Goal: Task Accomplishment & Management: Use online tool/utility

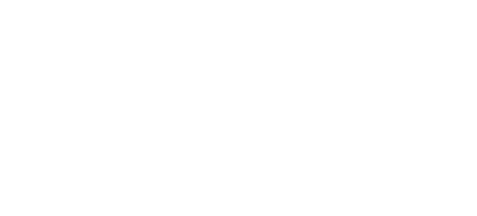
click at [391, 2] on html "Navigated to [DOMAIN_NAME] | No-code CRO for Shopify" at bounding box center [238, 1] width 477 height 2
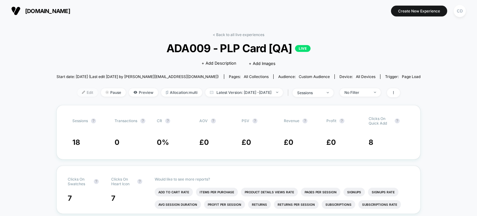
click at [77, 90] on span "Edit" at bounding box center [87, 92] width 20 height 8
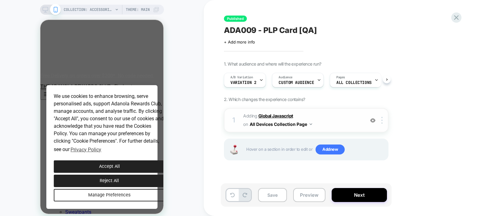
click at [280, 114] on b "Global Javascript" at bounding box center [275, 115] width 35 height 5
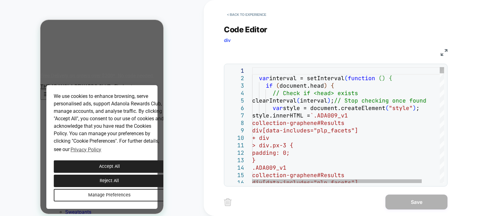
type textarea "**********"
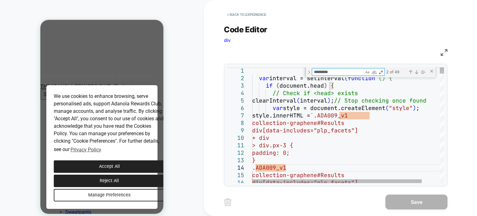
type textarea "*"
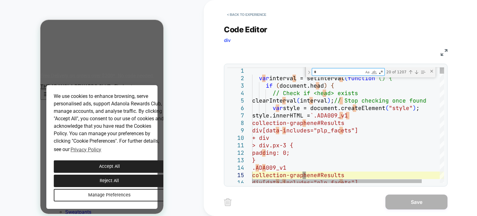
type textarea "**********"
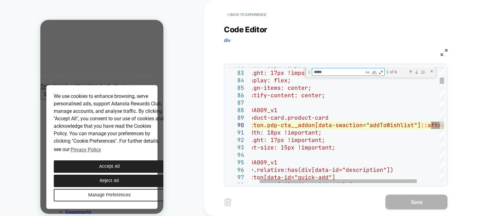
type textarea "*****"
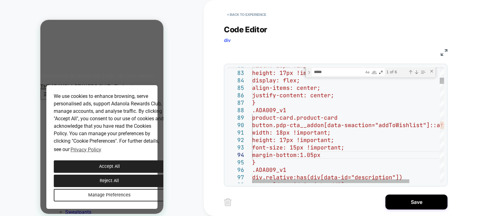
scroll to position [22, 77]
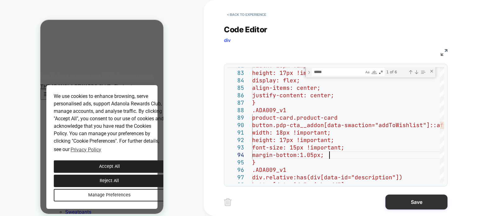
type textarea "**********"
click at [412, 195] on button "Save" at bounding box center [416, 201] width 62 height 15
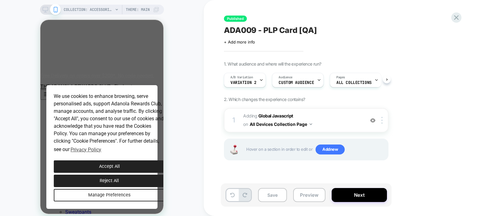
scroll to position [0, 0]
click at [273, 201] on button "Save" at bounding box center [272, 195] width 29 height 14
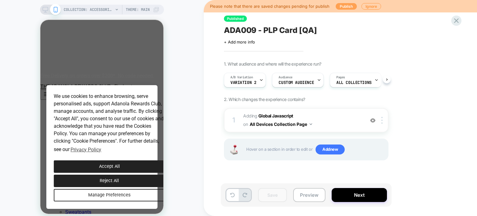
click at [342, 9] on button "Publish" at bounding box center [346, 6] width 21 height 7
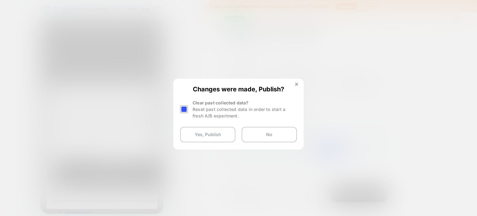
click at [187, 111] on div at bounding box center [184, 109] width 8 height 8
click at [207, 135] on button "Yes, Publish" at bounding box center [207, 135] width 55 height 16
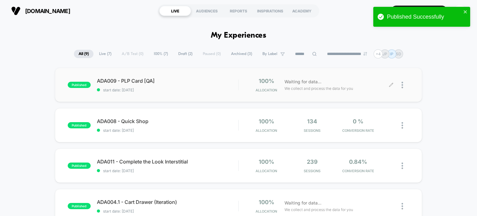
click at [391, 84] on icon at bounding box center [391, 85] width 5 height 5
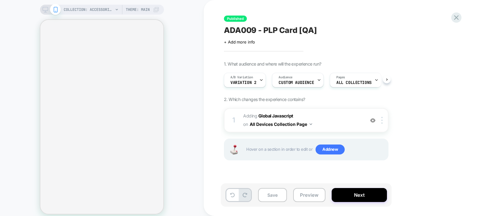
click at [299, 84] on span "Custom Audience" at bounding box center [296, 82] width 35 height 4
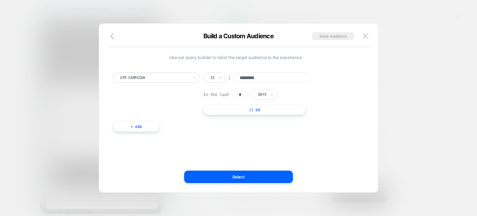
click at [398, 79] on div at bounding box center [238, 108] width 477 height 216
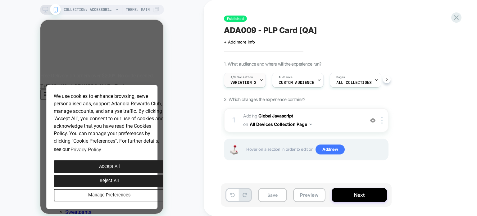
click at [250, 80] on div "A/B Variation Variation 2" at bounding box center [243, 80] width 38 height 14
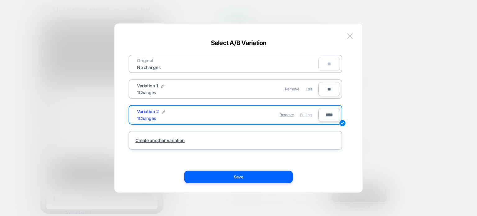
click at [391, 111] on div at bounding box center [238, 108] width 477 height 216
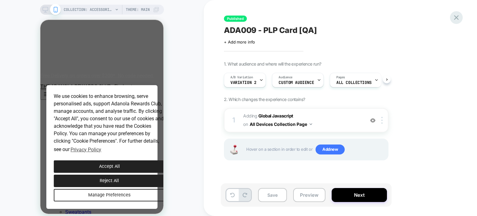
click at [456, 15] on icon at bounding box center [456, 17] width 8 height 8
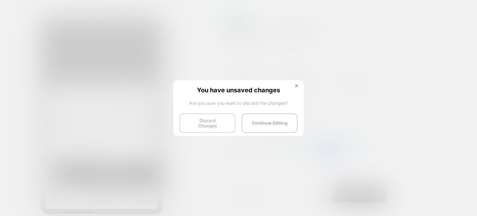
click at [223, 125] on button "Discard Changes" at bounding box center [208, 122] width 56 height 19
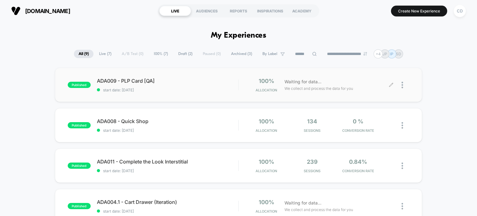
click at [389, 84] on icon at bounding box center [391, 85] width 5 height 5
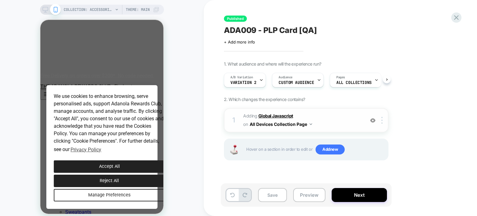
click at [285, 116] on b "Global Javascript" at bounding box center [275, 115] width 35 height 5
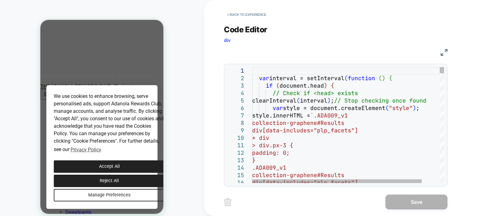
type textarea "**********"
type textarea "*"
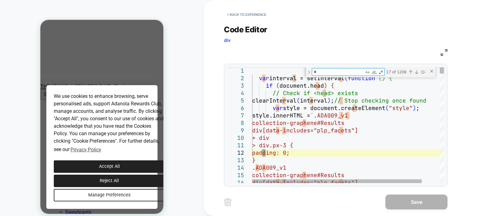
type textarea "**********"
type textarea "**"
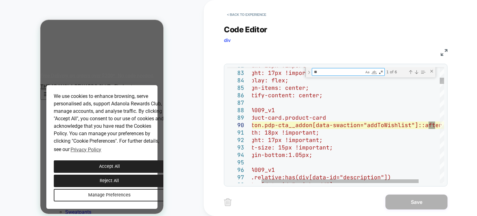
type textarea "**********"
type textarea "*"
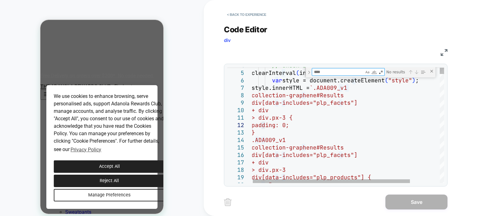
type textarea "*"
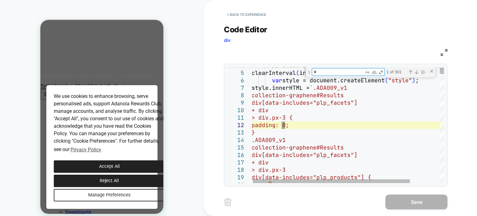
type textarea "**********"
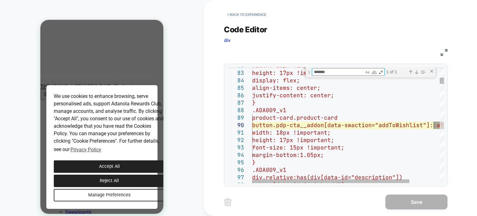
type textarea "*******"
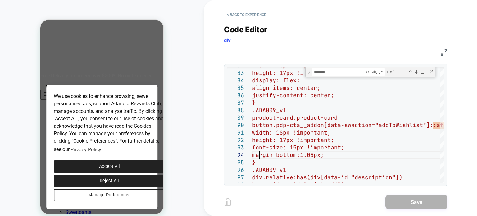
scroll to position [22, 10]
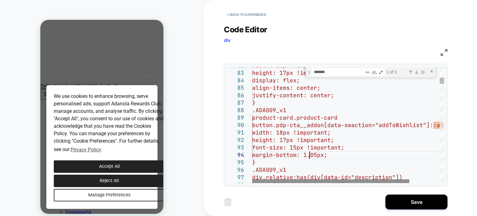
scroll to position [22, 57]
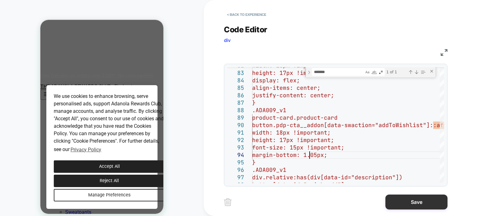
type textarea "**********"
click at [402, 198] on button "Save" at bounding box center [416, 201] width 62 height 15
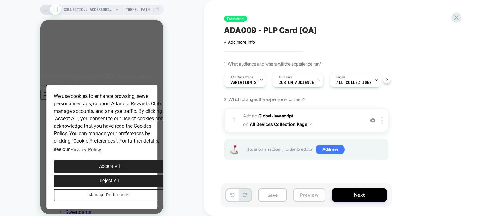
scroll to position [0, 0]
click at [274, 193] on button "Save" at bounding box center [272, 195] width 29 height 14
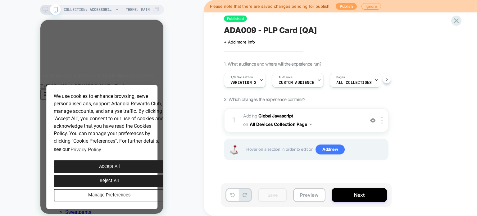
click at [343, 3] on button "Publish" at bounding box center [346, 6] width 21 height 7
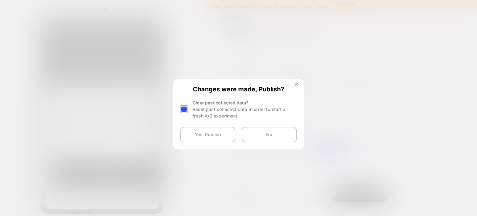
click at [184, 113] on div at bounding box center [184, 109] width 9 height 20
click at [184, 108] on div at bounding box center [184, 109] width 8 height 8
click at [202, 136] on button "Yes, Publish" at bounding box center [207, 135] width 55 height 16
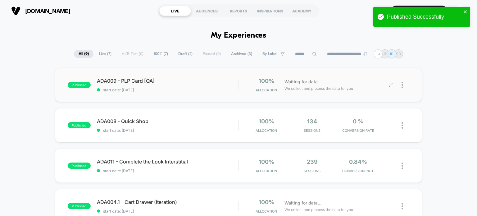
click at [391, 84] on icon at bounding box center [391, 85] width 5 height 5
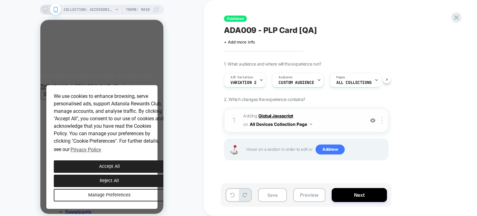
click at [275, 114] on b "Global Javascript" at bounding box center [275, 115] width 35 height 5
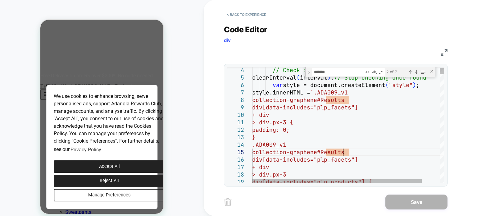
scroll to position [0, 90]
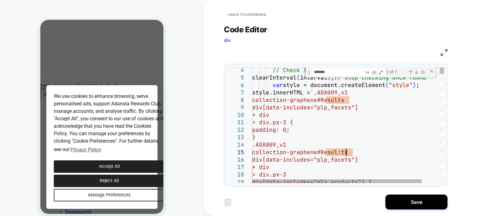
scroll to position [30, 97]
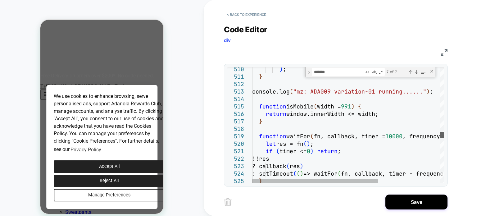
click at [440, 135] on div at bounding box center [442, 135] width 4 height 6
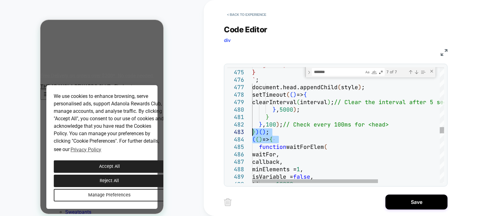
drag, startPoint x: 284, startPoint y: 138, endPoint x: 247, endPoint y: 133, distance: 36.7
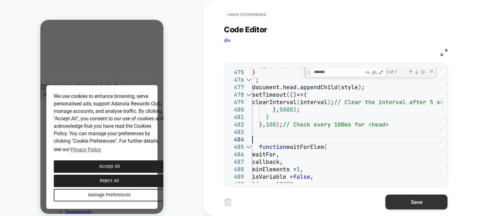
type textarea "**********"
click at [417, 199] on button "Save" at bounding box center [416, 201] width 62 height 15
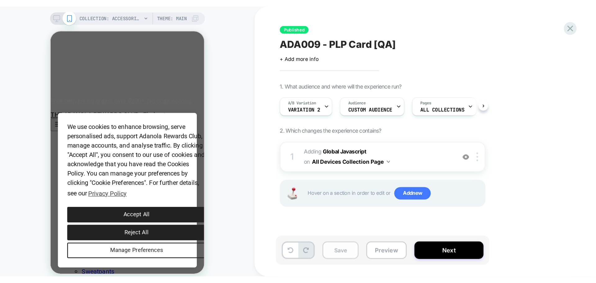
scroll to position [0, 0]
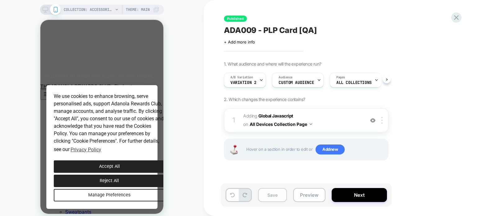
click at [266, 192] on button "Save" at bounding box center [272, 195] width 29 height 14
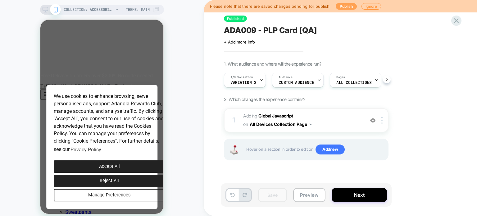
click at [346, 4] on button "Publish" at bounding box center [346, 6] width 21 height 7
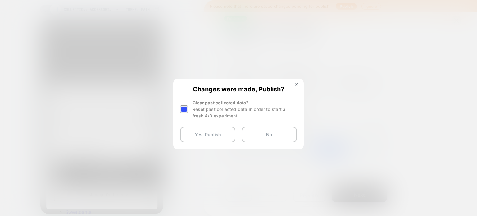
drag, startPoint x: 181, startPoint y: 113, endPoint x: 183, endPoint y: 110, distance: 3.6
click at [181, 113] on div at bounding box center [184, 109] width 9 height 20
click at [183, 110] on div at bounding box center [184, 109] width 8 height 8
click at [204, 136] on button "Yes, Publish" at bounding box center [207, 135] width 55 height 16
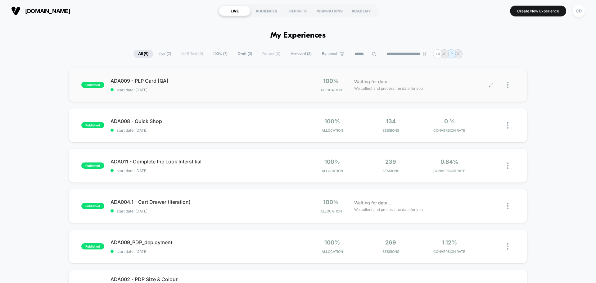
click at [477, 83] on div at bounding box center [503, 85] width 23 height 15
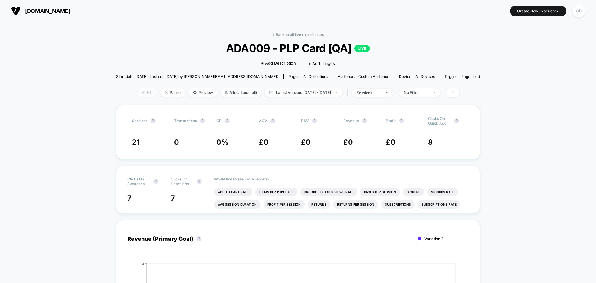
click at [138, 94] on span "Edit" at bounding box center [147, 92] width 20 height 8
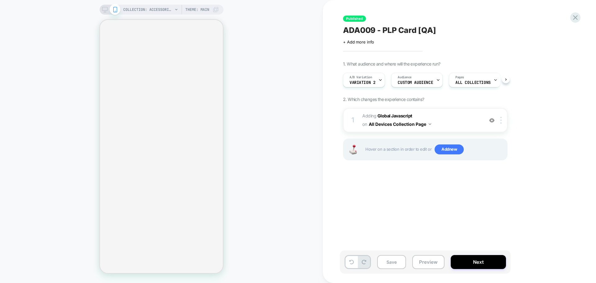
scroll to position [0, 0]
click at [404, 115] on b "Global Javascript" at bounding box center [395, 115] width 35 height 5
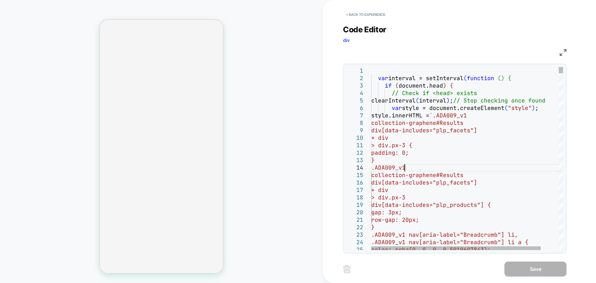
scroll to position [0, 0]
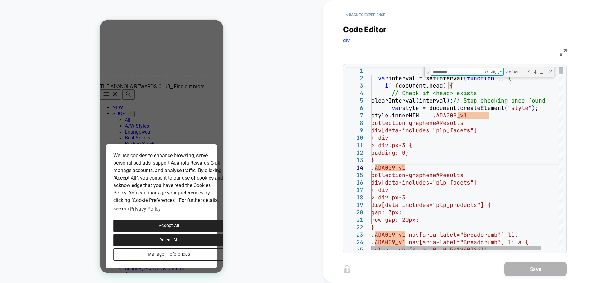
type textarea "**********"
type textarea "*"
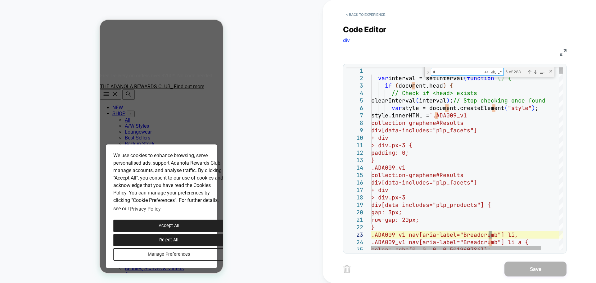
type textarea "**********"
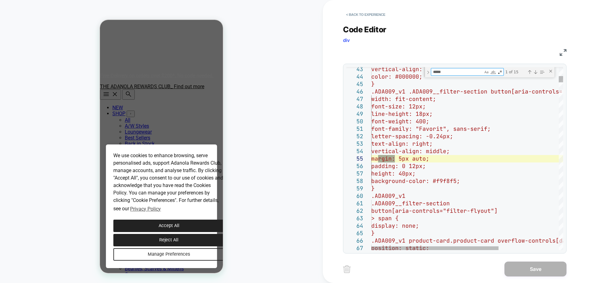
type textarea "******"
type textarea "**********"
type textarea "*******"
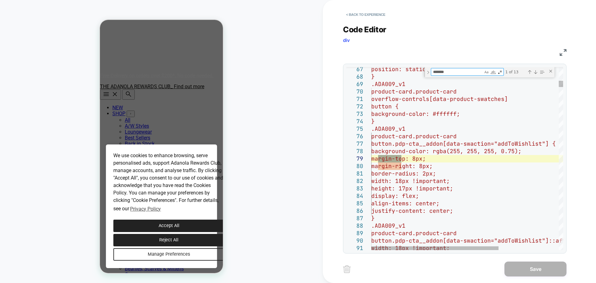
type textarea "**********"
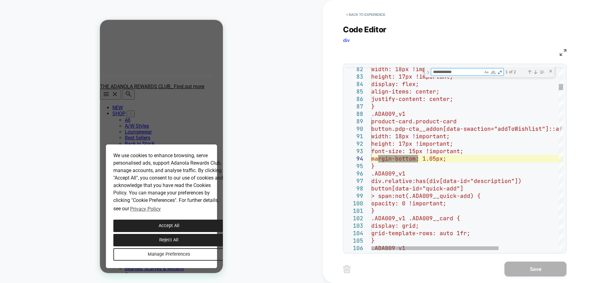
type textarea "**********"
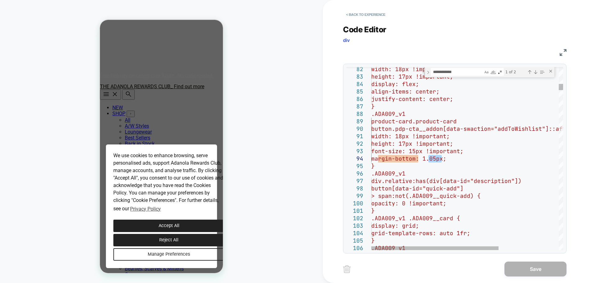
scroll to position [22, 60]
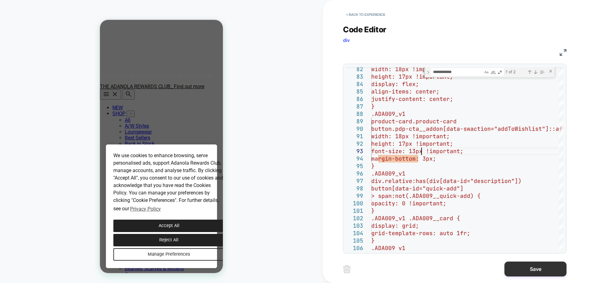
type textarea "**********"
click at [477, 216] on button "Save" at bounding box center [536, 268] width 62 height 15
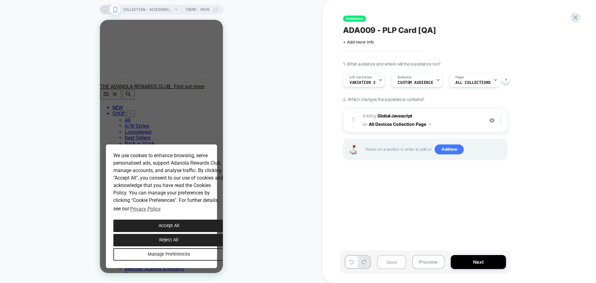
scroll to position [0, 0]
click at [385, 216] on button "Save" at bounding box center [391, 262] width 29 height 14
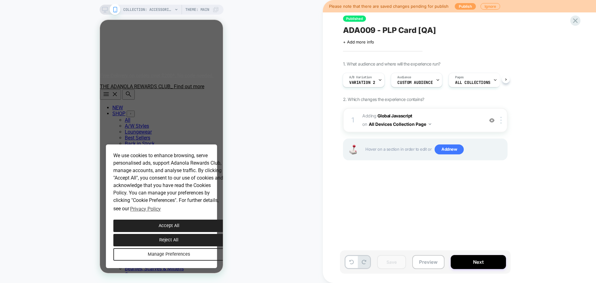
click at [464, 4] on button "Publish" at bounding box center [465, 6] width 21 height 7
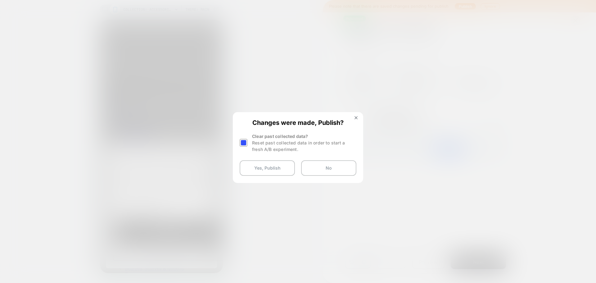
click at [242, 140] on div at bounding box center [244, 143] width 8 height 8
click at [261, 165] on button "Yes, Publish" at bounding box center [267, 168] width 55 height 16
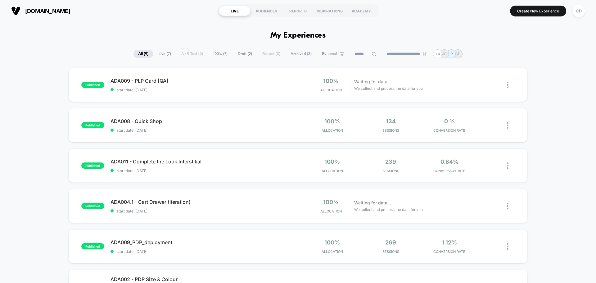
click at [52, 160] on div "published ADA009 - PLP Card [QA] start date: [DATE] 100% Allocation Waiting for…" at bounding box center [298, 266] width 596 height 397
click at [477, 82] on div "Waiting for data... We collect and process the data for you" at bounding box center [421, 85] width 140 height 15
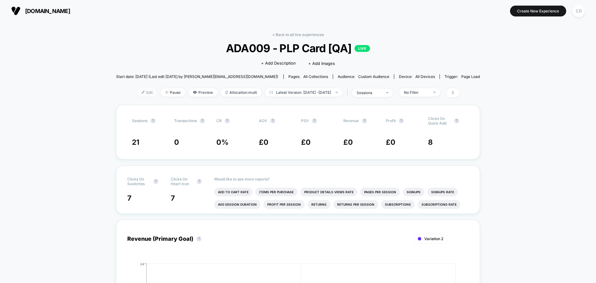
click at [137, 90] on span "Edit" at bounding box center [147, 92] width 20 height 8
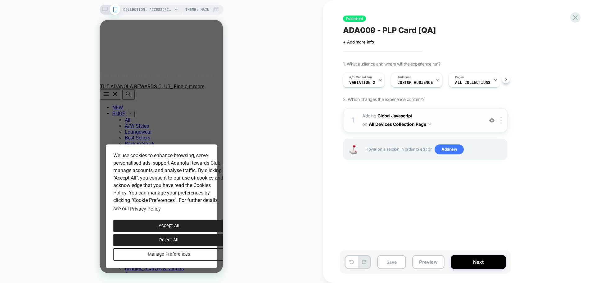
click at [406, 116] on b "Global Javascript" at bounding box center [395, 115] width 35 height 5
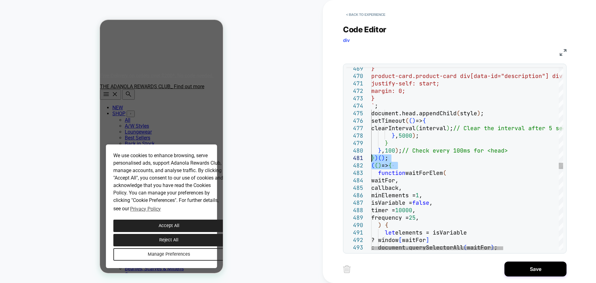
drag, startPoint x: 415, startPoint y: 166, endPoint x: 368, endPoint y: 159, distance: 47.8
type textarea "**********"
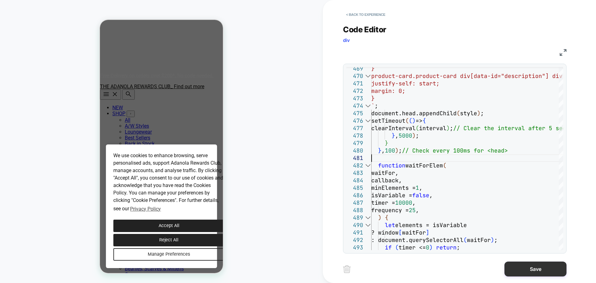
click at [477, 216] on button "Save" at bounding box center [536, 268] width 62 height 15
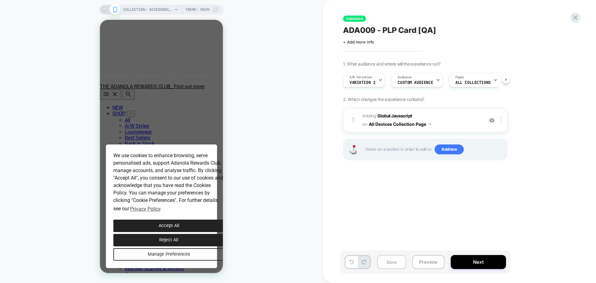
scroll to position [0, 0]
click at [391, 216] on button "Save" at bounding box center [391, 262] width 29 height 14
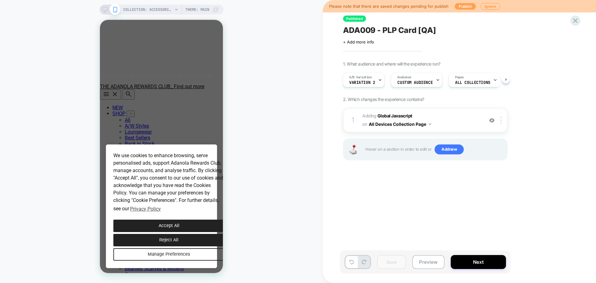
click at [467, 7] on button "Publish" at bounding box center [465, 6] width 21 height 7
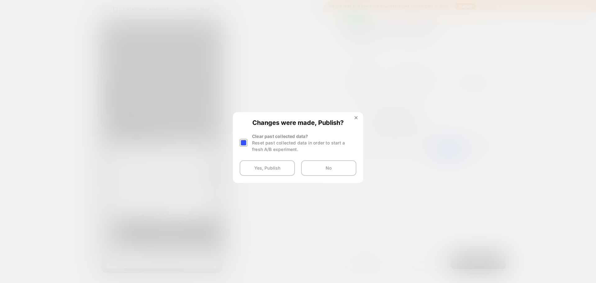
click at [242, 141] on div at bounding box center [244, 143] width 8 height 8
click at [262, 166] on button "Yes, Publish" at bounding box center [267, 168] width 55 height 16
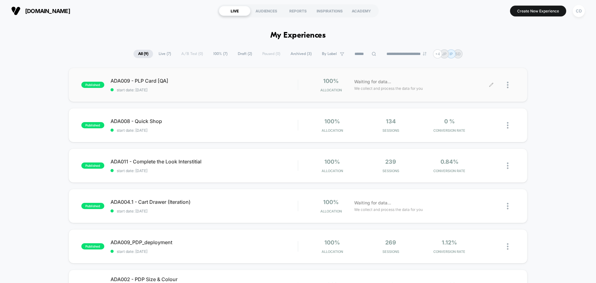
click at [477, 83] on icon at bounding box center [491, 85] width 5 height 5
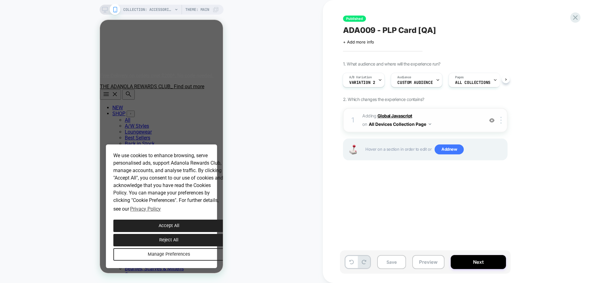
click at [391, 117] on b "Global Javascript" at bounding box center [395, 115] width 35 height 5
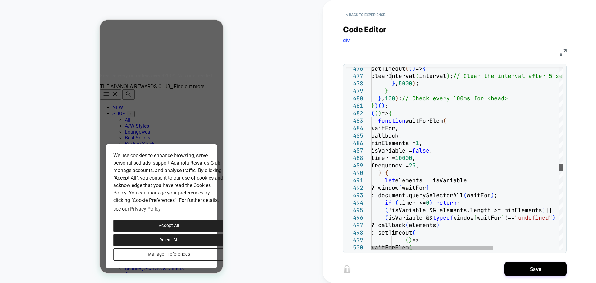
click at [477, 168] on div at bounding box center [561, 167] width 4 height 6
drag, startPoint x: 380, startPoint y: 111, endPoint x: 362, endPoint y: 106, distance: 18.2
type textarea "**********"
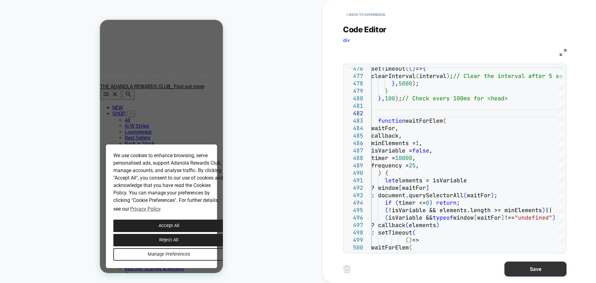
click at [477, 216] on button "Save" at bounding box center [536, 268] width 62 height 15
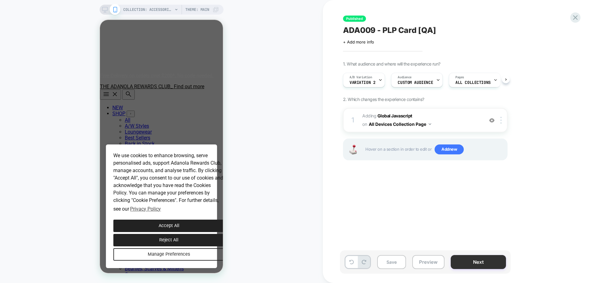
scroll to position [0, 0]
drag, startPoint x: 391, startPoint y: 238, endPoint x: 393, endPoint y: 253, distance: 14.9
click at [393, 216] on div "Published ADA009 - PLP Card [QA] Click to edit experience details + Add more in…" at bounding box center [456, 141] width 233 height 270
click at [391, 216] on button "Save" at bounding box center [391, 262] width 29 height 14
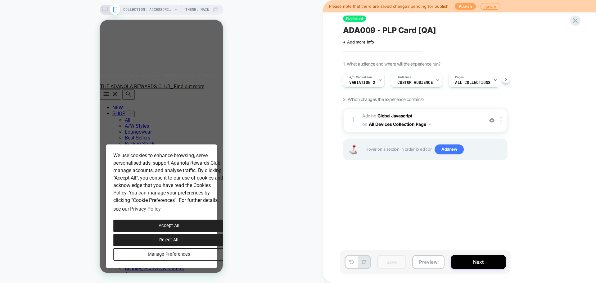
click at [459, 3] on button "Publish" at bounding box center [465, 6] width 21 height 7
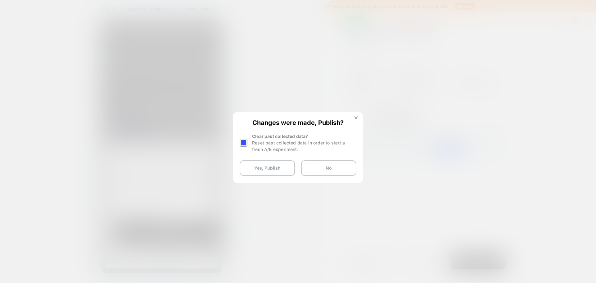
drag, startPoint x: 244, startPoint y: 144, endPoint x: 245, endPoint y: 148, distance: 3.5
click at [244, 144] on div at bounding box center [244, 143] width 8 height 8
click at [262, 170] on button "Yes, Publish" at bounding box center [267, 168] width 55 height 16
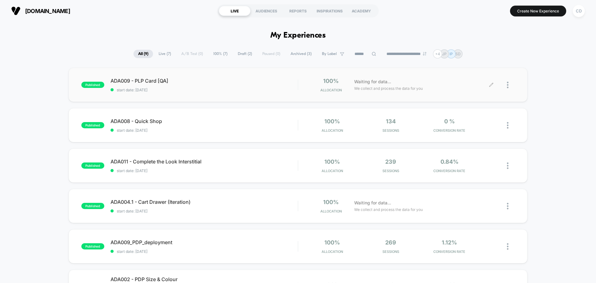
click at [477, 84] on icon at bounding box center [491, 85] width 5 height 5
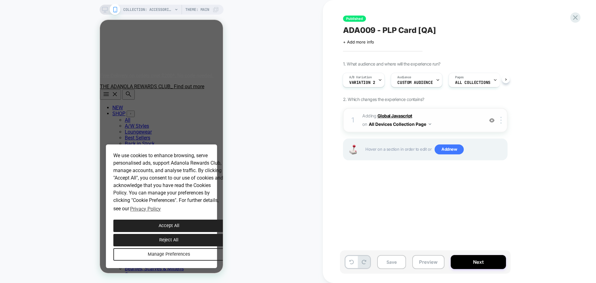
click at [400, 115] on b "Global Javascript" at bounding box center [395, 115] width 35 height 5
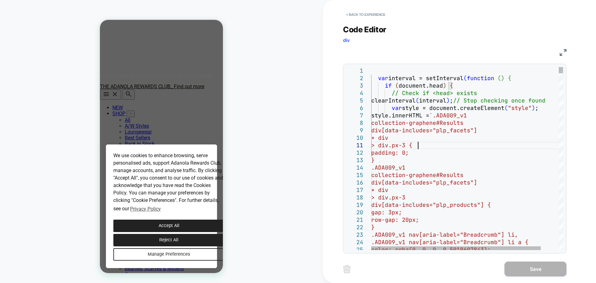
type textarea "**********"
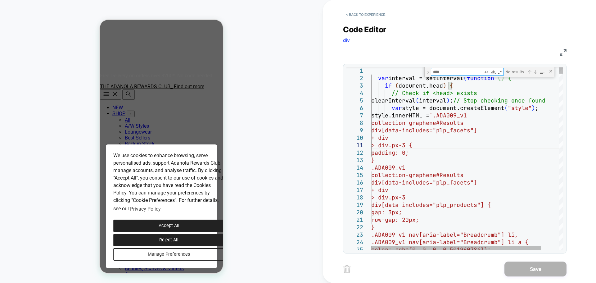
type textarea "*"
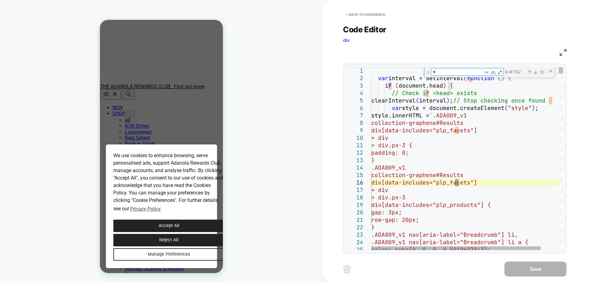
type textarea "**********"
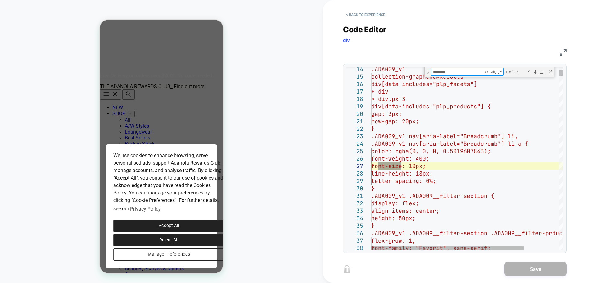
type textarea "*********"
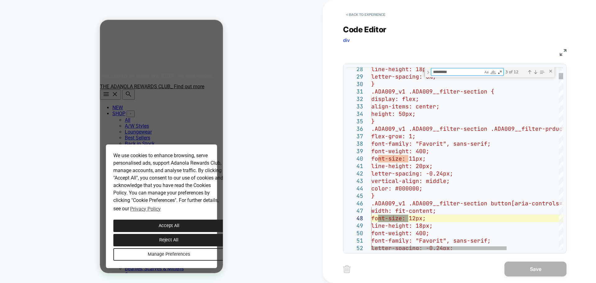
type textarea "**********"
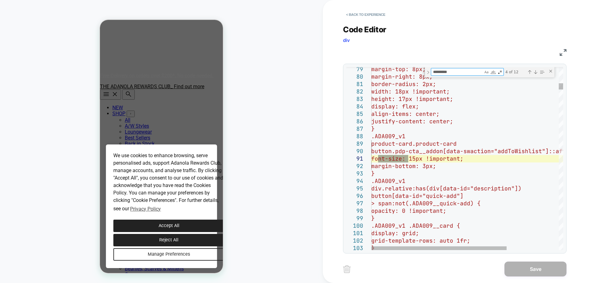
type textarea "*********"
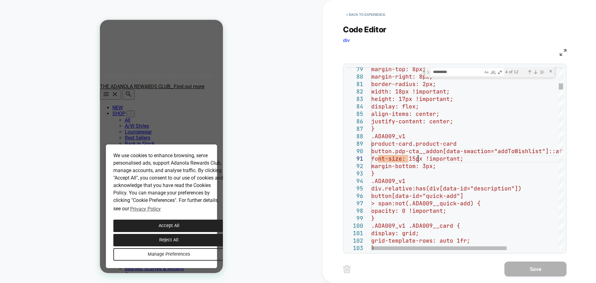
scroll to position [0, 0]
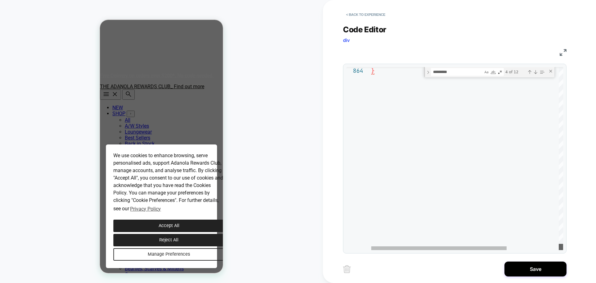
click at [477, 216] on div at bounding box center [561, 247] width 4 height 6
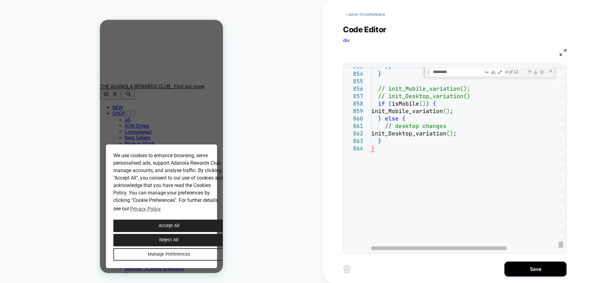
type textarea "**********"
click at [367, 16] on button "< Back to experience" at bounding box center [365, 15] width 45 height 10
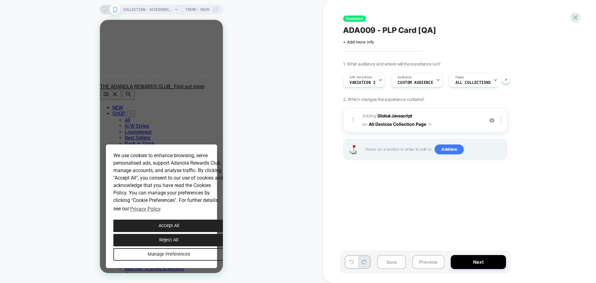
scroll to position [0, 0]
click at [403, 114] on b "Global Javascript" at bounding box center [395, 115] width 35 height 5
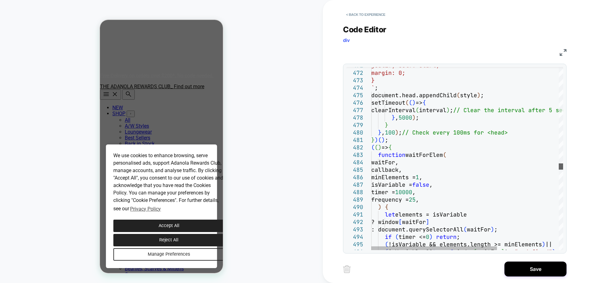
click at [477, 165] on div at bounding box center [561, 166] width 4 height 6
drag, startPoint x: 406, startPoint y: 149, endPoint x: 367, endPoint y: 141, distance: 39.8
type textarea "**********"
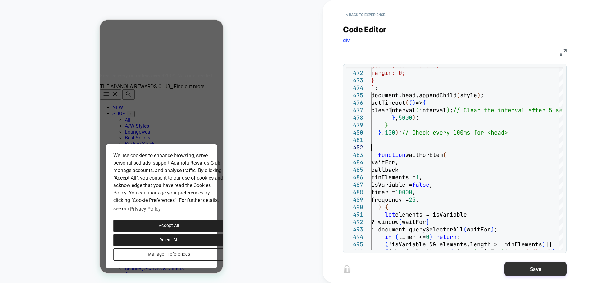
click at [477, 216] on button "Save" at bounding box center [536, 268] width 62 height 15
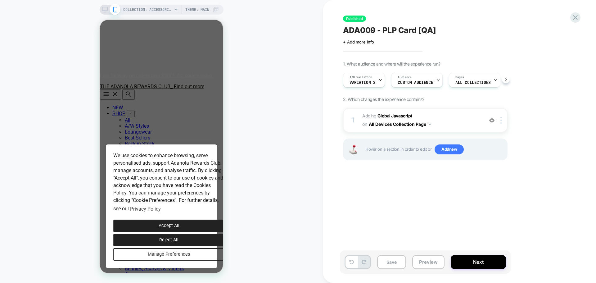
scroll to position [0, 0]
click at [389, 216] on button "Save" at bounding box center [391, 262] width 29 height 14
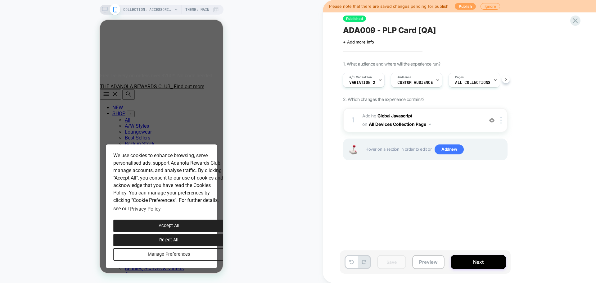
click at [459, 7] on button "Publish" at bounding box center [465, 6] width 21 height 7
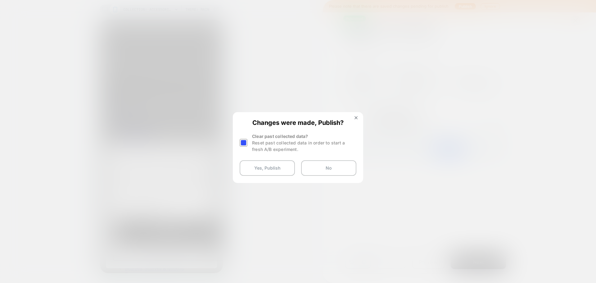
click at [243, 144] on div at bounding box center [244, 143] width 8 height 8
click at [261, 166] on button "Yes, Publish" at bounding box center [267, 168] width 55 height 16
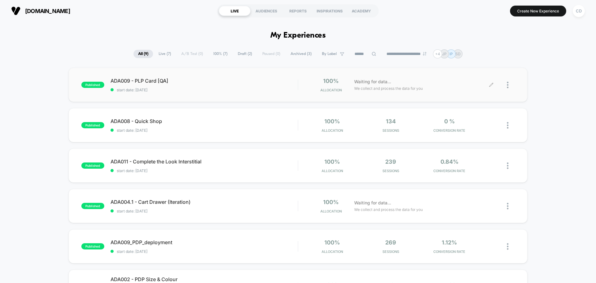
click at [477, 83] on icon at bounding box center [491, 85] width 5 height 5
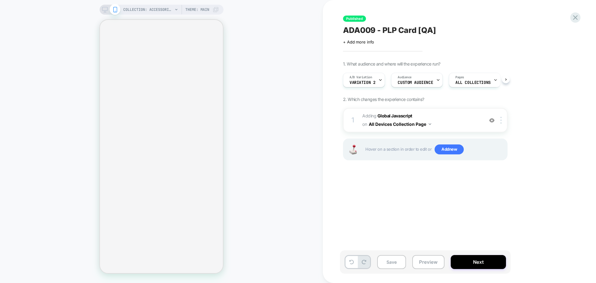
scroll to position [0, 0]
click at [401, 115] on b "Global Javascript" at bounding box center [395, 115] width 35 height 5
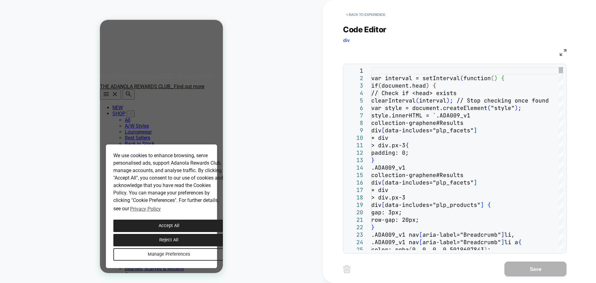
scroll to position [0, 0]
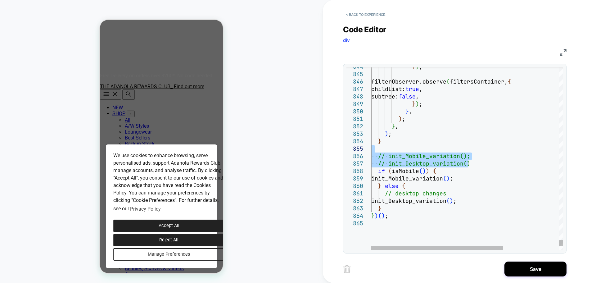
drag, startPoint x: 484, startPoint y: 164, endPoint x: 358, endPoint y: 152, distance: 126.7
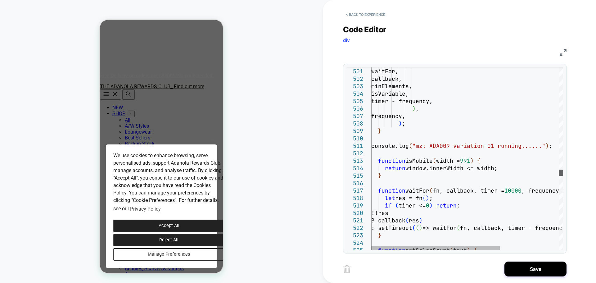
click at [477, 172] on div at bounding box center [561, 173] width 4 height 6
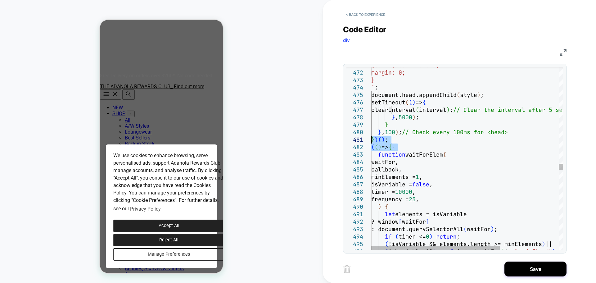
drag, startPoint x: 404, startPoint y: 148, endPoint x: 370, endPoint y: 142, distance: 34.6
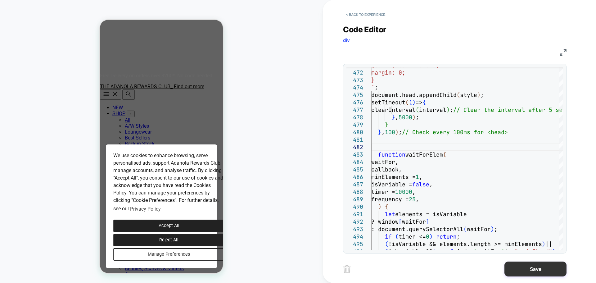
type textarea "**********"
click at [477, 216] on button "Save" at bounding box center [536, 268] width 62 height 15
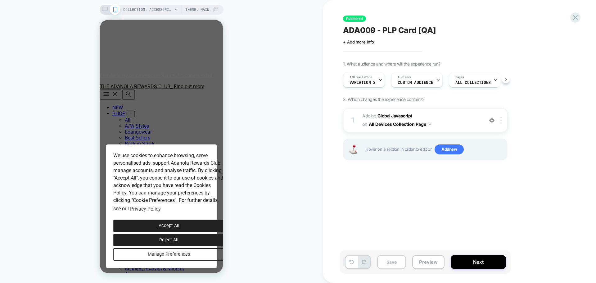
scroll to position [0, 0]
click at [383, 216] on button "Save" at bounding box center [391, 262] width 29 height 14
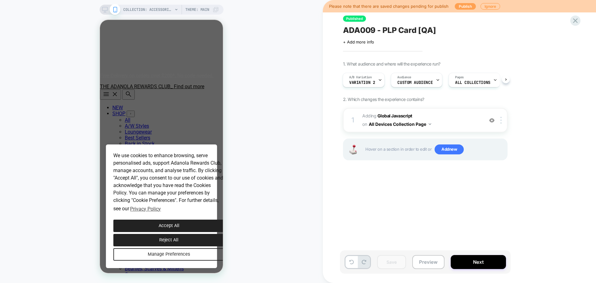
click at [465, 4] on button "Publish" at bounding box center [465, 6] width 21 height 7
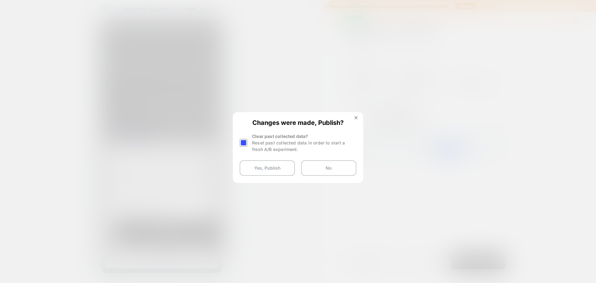
click at [241, 141] on div at bounding box center [244, 143] width 8 height 8
click at [264, 170] on button "Yes, Publish" at bounding box center [267, 168] width 55 height 16
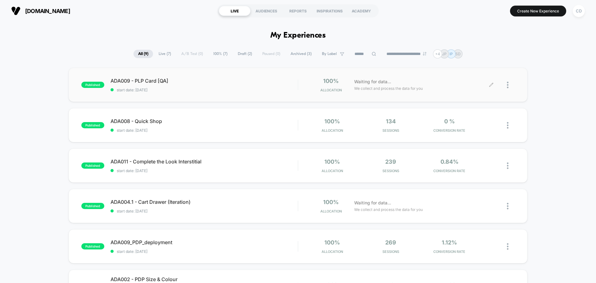
click at [477, 84] on div at bounding box center [503, 85] width 23 height 15
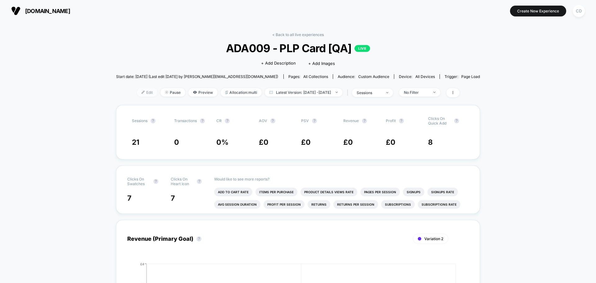
click at [137, 93] on span "Edit" at bounding box center [147, 92] width 20 height 8
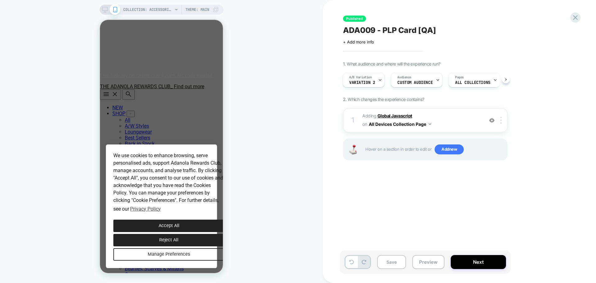
click at [402, 114] on b "Global Javascript" at bounding box center [395, 115] width 35 height 5
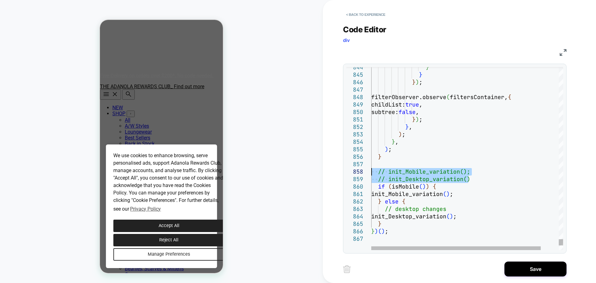
drag, startPoint x: 475, startPoint y: 175, endPoint x: 365, endPoint y: 175, distance: 110.6
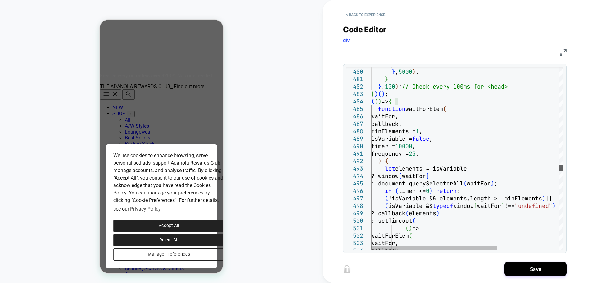
click at [477, 167] on div at bounding box center [561, 168] width 4 height 6
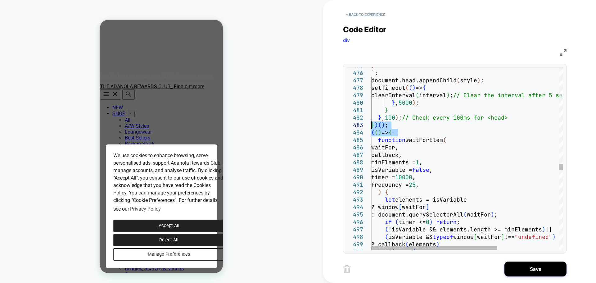
drag, startPoint x: 425, startPoint y: 133, endPoint x: 360, endPoint y: 124, distance: 65.4
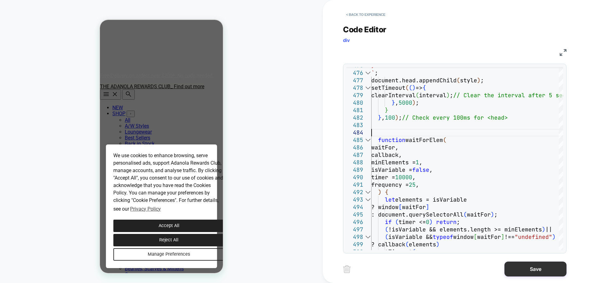
type textarea "**********"
click at [477, 216] on button "Save" at bounding box center [536, 268] width 62 height 15
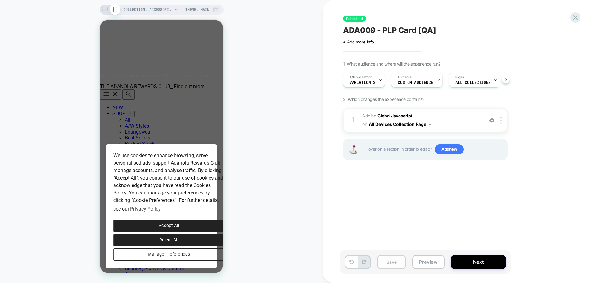
scroll to position [0, 0]
click at [389, 216] on button "Save" at bounding box center [391, 262] width 29 height 14
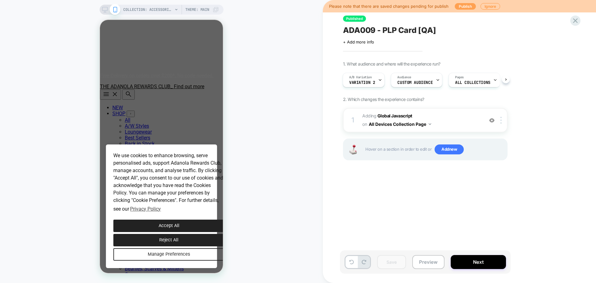
click at [458, 8] on button "Publish" at bounding box center [465, 6] width 21 height 7
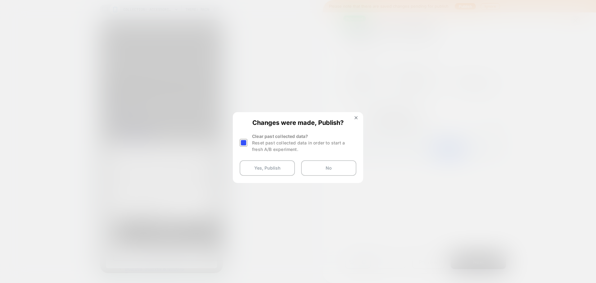
click at [245, 144] on div at bounding box center [244, 143] width 8 height 8
click at [257, 168] on button "Yes, Publish" at bounding box center [267, 168] width 55 height 16
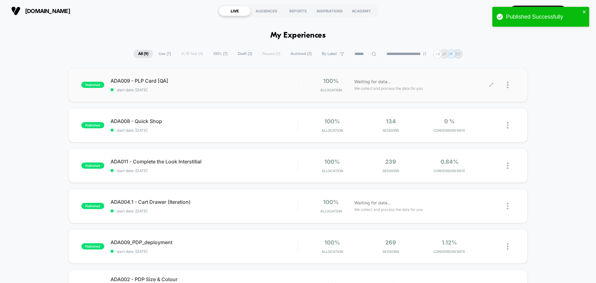
click at [477, 84] on icon at bounding box center [491, 85] width 5 height 5
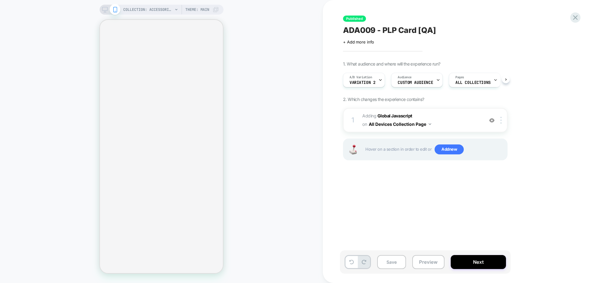
scroll to position [0, 1]
click at [393, 116] on b "Global Javascript" at bounding box center [395, 115] width 35 height 5
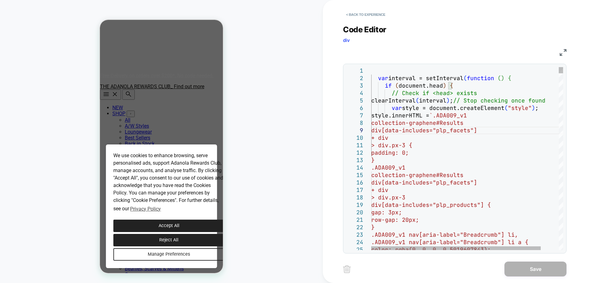
scroll to position [0, 0]
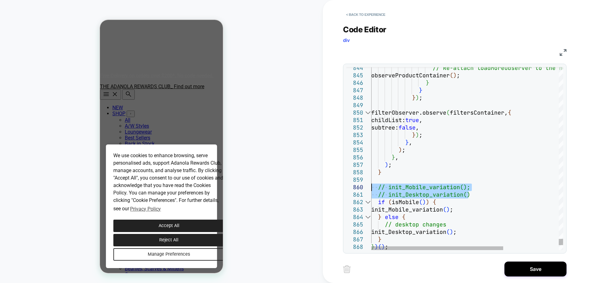
drag, startPoint x: 474, startPoint y: 194, endPoint x: 362, endPoint y: 189, distance: 111.6
type textarea "**********"
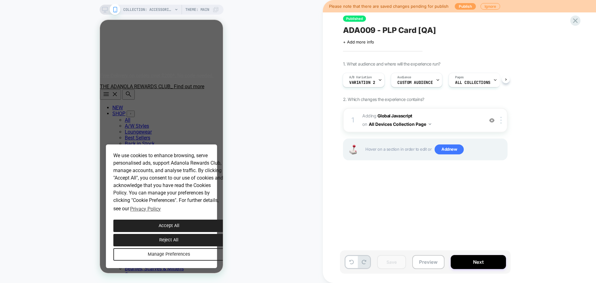
click at [465, 4] on button "Publish" at bounding box center [465, 6] width 21 height 7
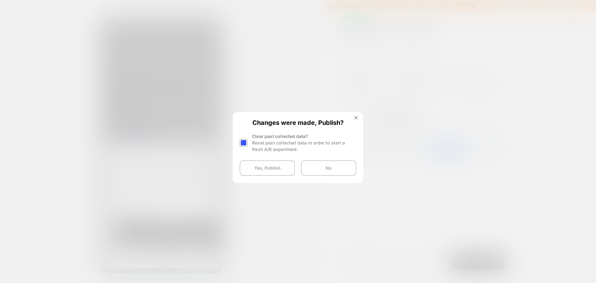
click at [243, 142] on div at bounding box center [244, 143] width 8 height 8
click at [263, 165] on button "Yes, Publish" at bounding box center [267, 168] width 55 height 16
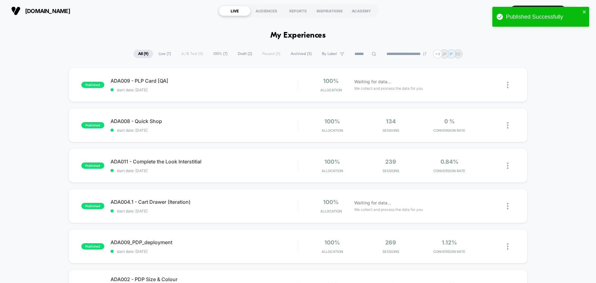
click at [56, 147] on div "published ADA009 - PLP Card [QA] start date: [DATE] 100% Allocation Waiting for…" at bounding box center [298, 266] width 596 height 397
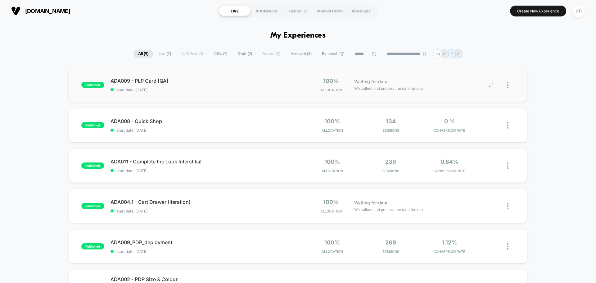
click at [491, 85] on icon at bounding box center [491, 85] width 4 height 4
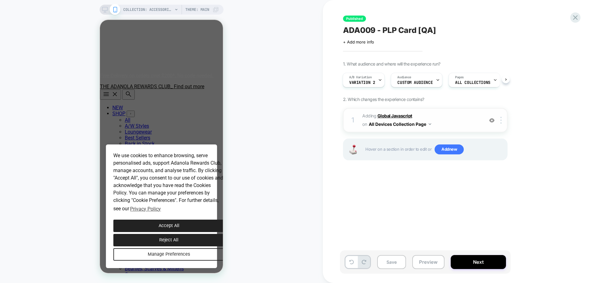
click at [399, 118] on b "Global Javascript" at bounding box center [395, 115] width 35 height 5
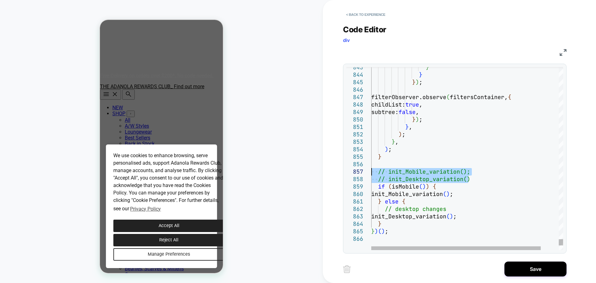
drag, startPoint x: 476, startPoint y: 176, endPoint x: 359, endPoint y: 173, distance: 117.5
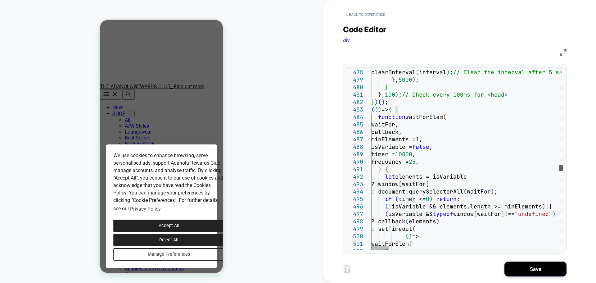
click at [559, 167] on div at bounding box center [561, 168] width 4 height 6
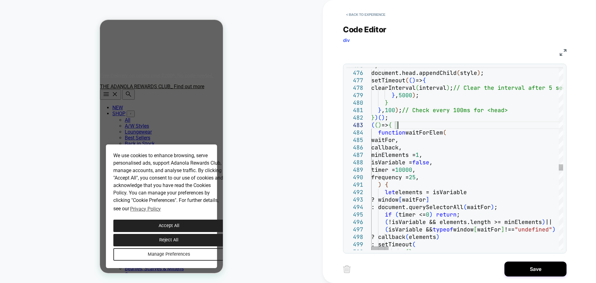
drag, startPoint x: 413, startPoint y: 127, endPoint x: 358, endPoint y: 115, distance: 56.1
type textarea "**********"
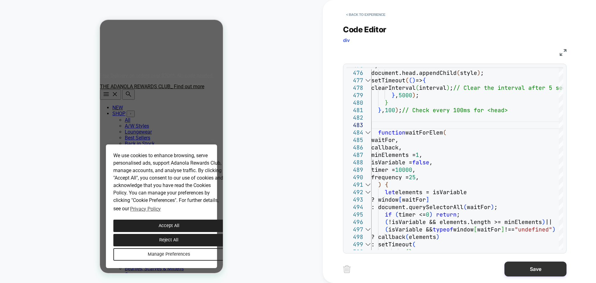
click at [530, 273] on button "Save" at bounding box center [536, 268] width 62 height 15
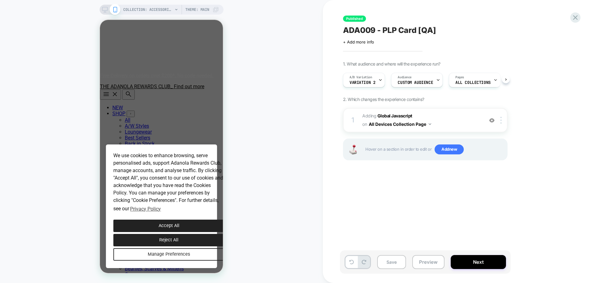
scroll to position [0, 0]
click at [391, 266] on button "Save" at bounding box center [391, 262] width 29 height 14
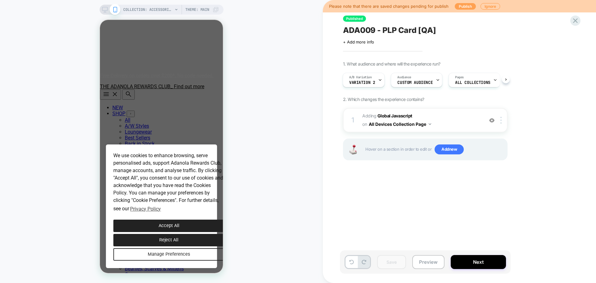
click at [465, 9] on button "Publish" at bounding box center [465, 6] width 21 height 7
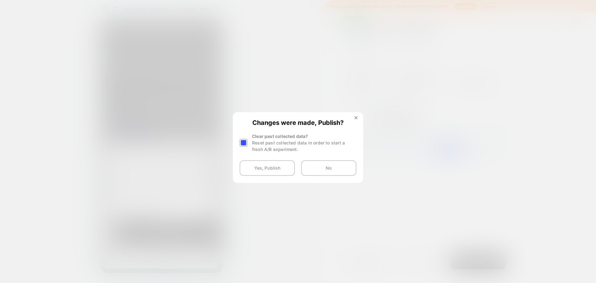
click at [245, 142] on div at bounding box center [244, 143] width 8 height 8
click at [274, 166] on button "Yes, Publish" at bounding box center [267, 168] width 55 height 16
